Goal: Browse casually

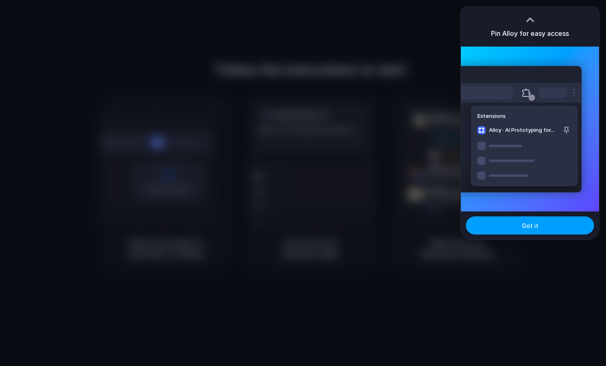
click at [517, 225] on button "Got it" at bounding box center [530, 225] width 128 height 18
